Goal: Task Accomplishment & Management: Use online tool/utility

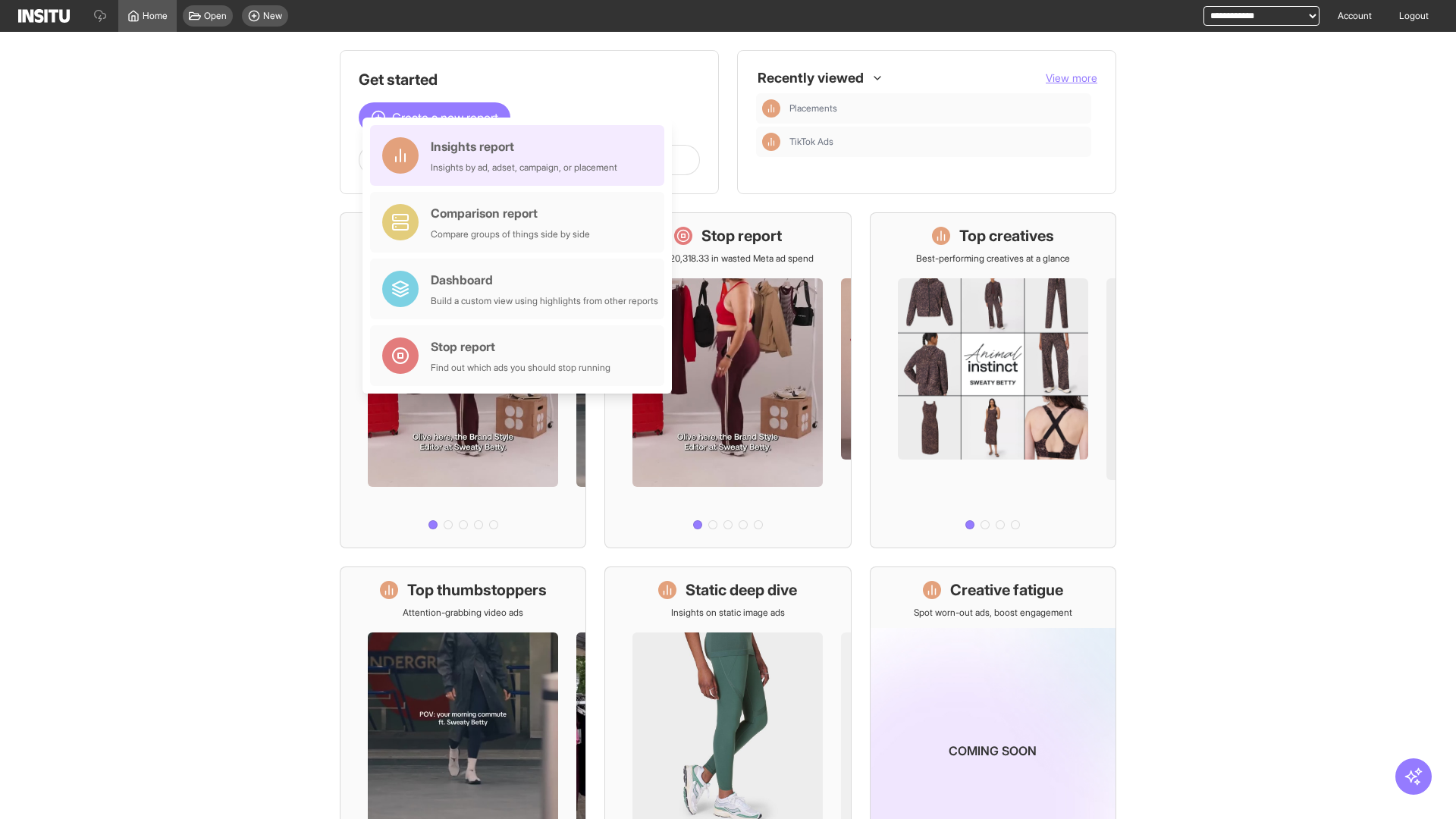
click at [521, 155] on div "Insights report Insights by ad, adset, campaign, or placement" at bounding box center [523, 155] width 186 height 37
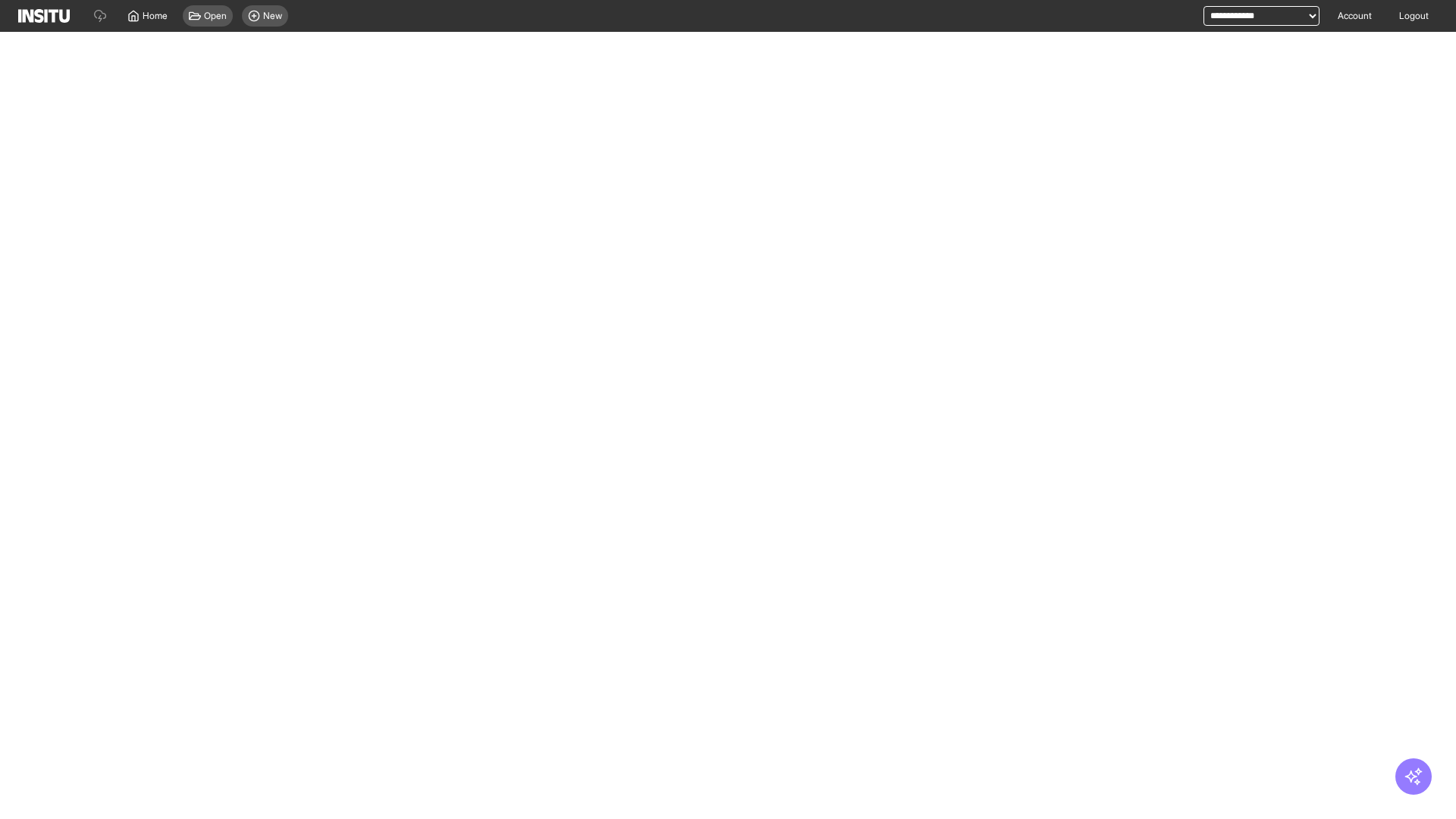
select select "**"
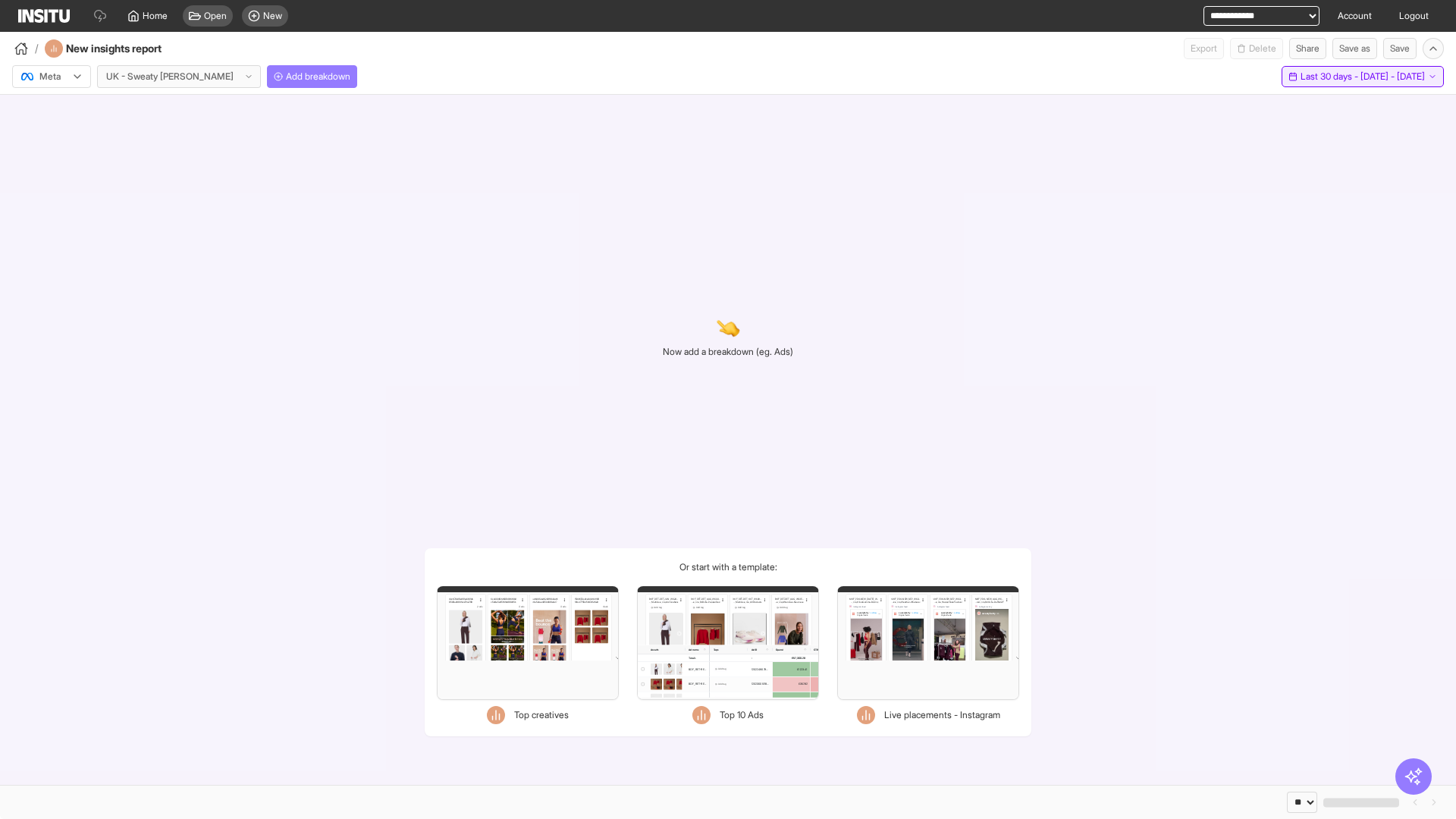
click at [1330, 76] on span "Last 30 days - [DATE] - [DATE]" at bounding box center [1361, 76] width 124 height 12
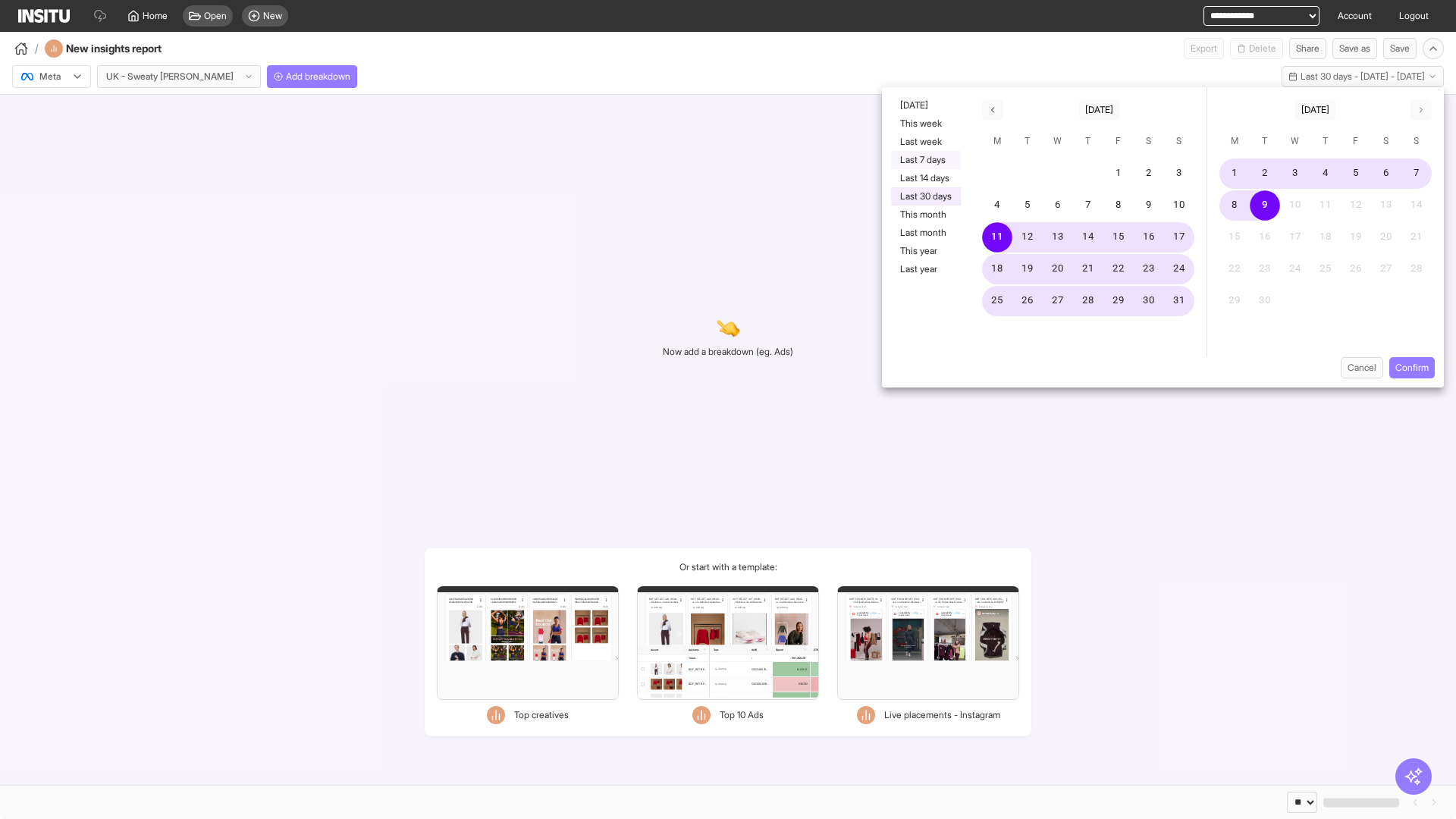
click at [924, 160] on button "Last 7 days" at bounding box center [925, 160] width 70 height 18
